Goal: Navigation & Orientation: Find specific page/section

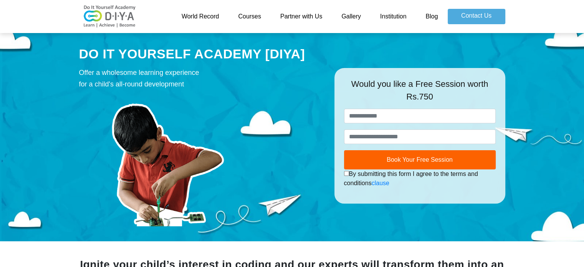
click at [353, 18] on link "Gallery" at bounding box center [351, 16] width 39 height 15
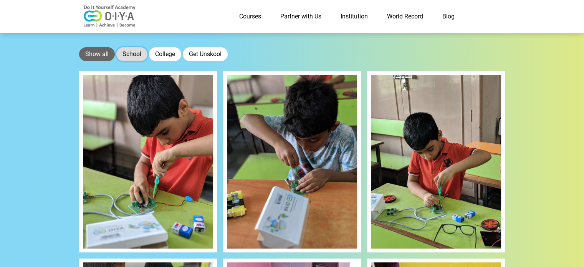
click at [132, 55] on button "School" at bounding box center [131, 54] width 31 height 14
click at [344, 15] on link "Institution" at bounding box center [354, 16] width 46 height 15
